Goal: Task Accomplishment & Management: Complete application form

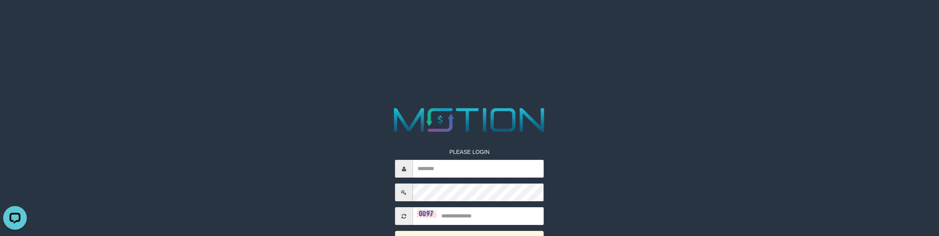
scroll to position [49, 0]
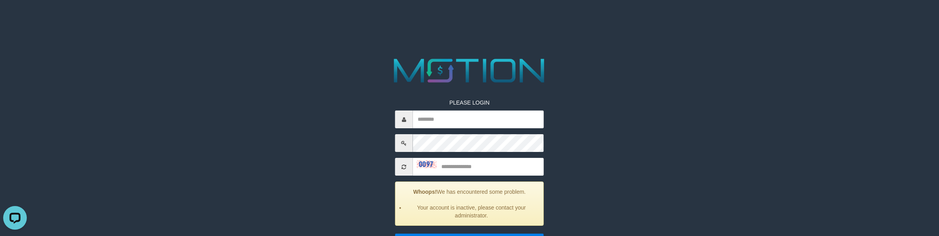
click at [405, 170] on span at bounding box center [404, 167] width 18 height 18
click at [405, 164] on icon at bounding box center [404, 167] width 5 height 6
click at [405, 165] on icon at bounding box center [404, 167] width 5 height 6
click at [405, 166] on icon at bounding box center [404, 167] width 5 height 6
